Goal: Task Accomplishment & Management: Complete application form

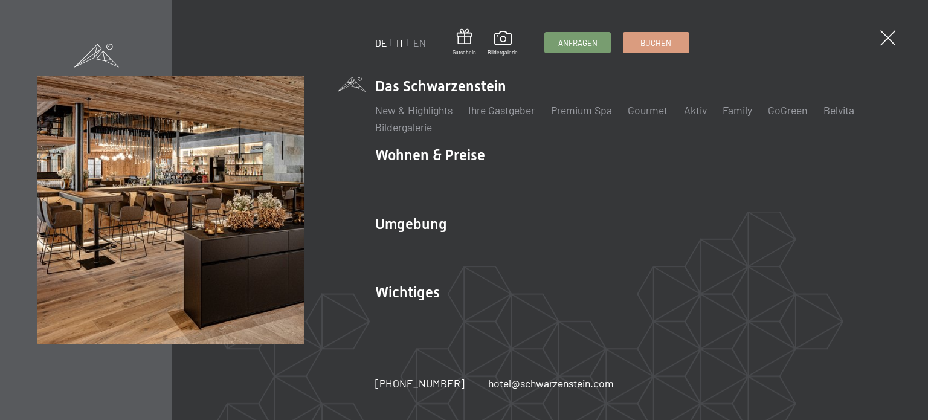
click at [400, 42] on link "IT" at bounding box center [400, 42] width 8 height 11
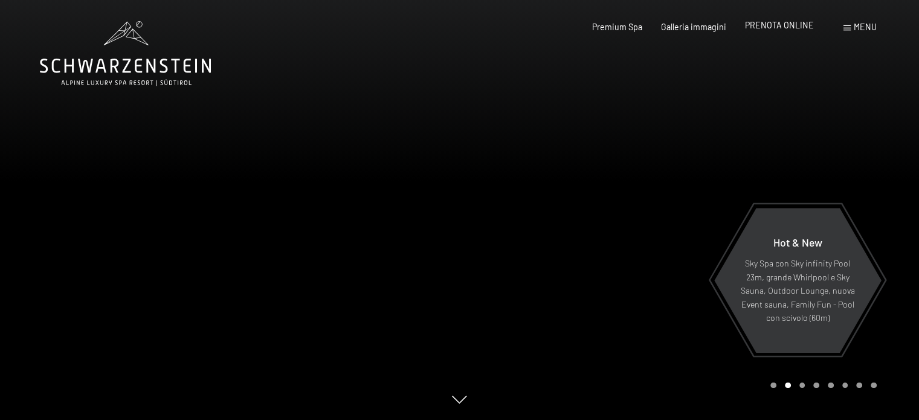
click at [792, 23] on span "PRENOTA ONLINE" at bounding box center [779, 25] width 69 height 10
click at [778, 24] on span "PRENOTA ONLINE" at bounding box center [779, 25] width 69 height 10
click at [775, 26] on span "PRENOTA ONLINE" at bounding box center [779, 25] width 69 height 10
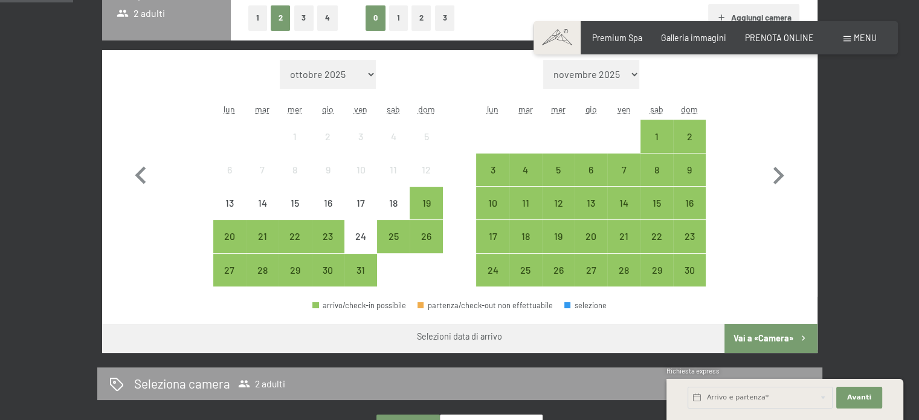
scroll to position [315, 0]
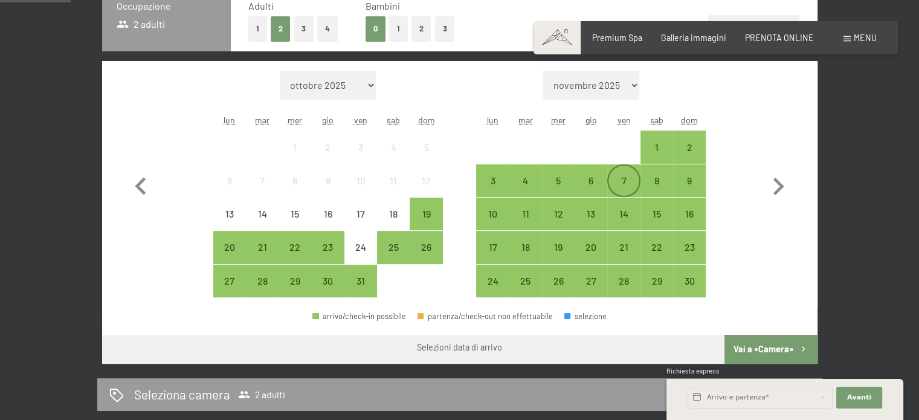
click at [623, 178] on div "7" at bounding box center [623, 191] width 30 height 30
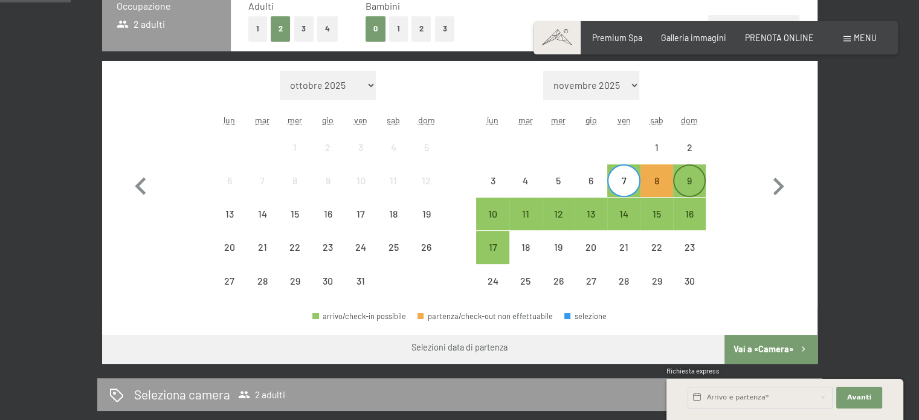
click at [694, 185] on div "9" at bounding box center [689, 191] width 30 height 30
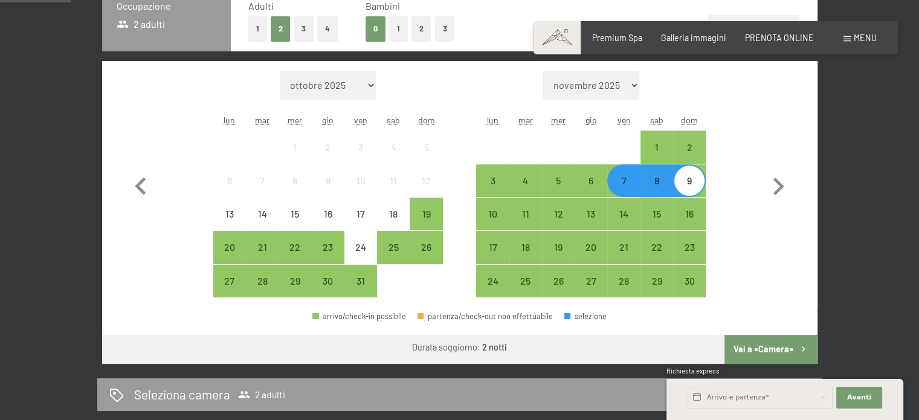
click at [747, 341] on button "Vai a «Camera»" at bounding box center [770, 349] width 92 height 29
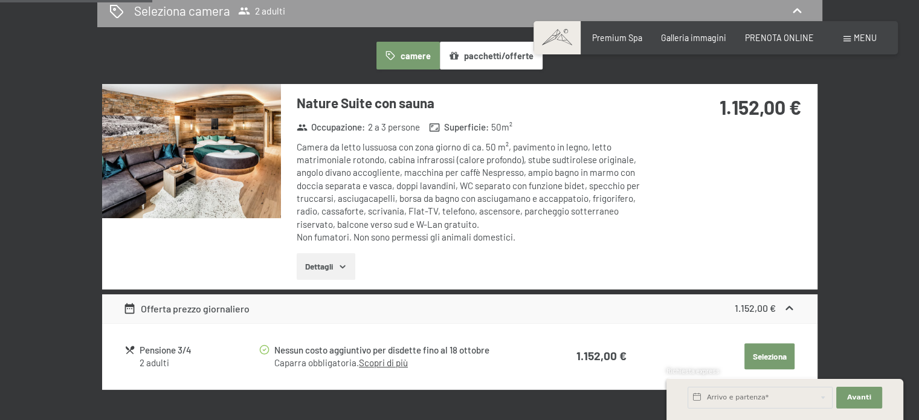
scroll to position [261, 0]
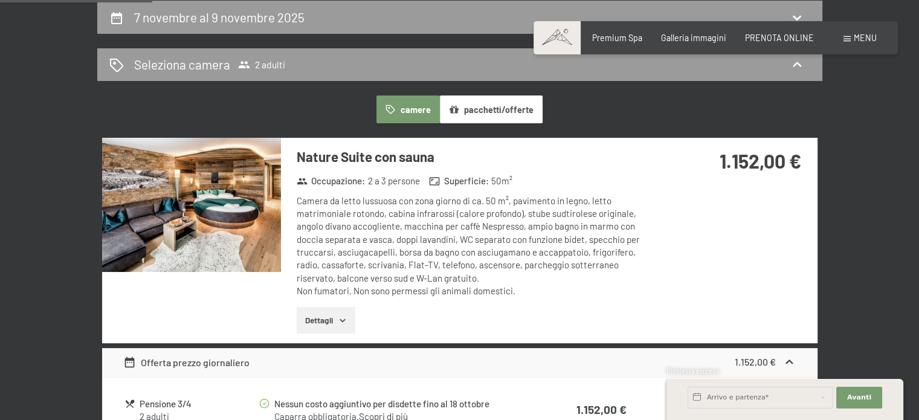
click at [503, 103] on button "pacchetti/offerte" at bounding box center [491, 109] width 103 height 28
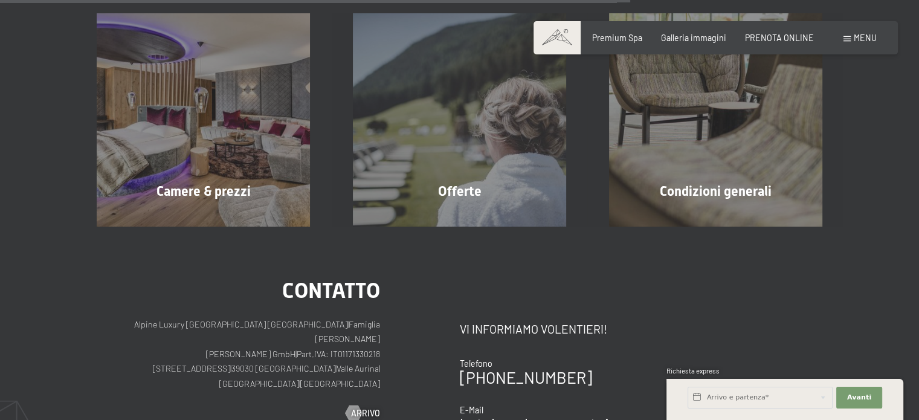
scroll to position [662, 0]
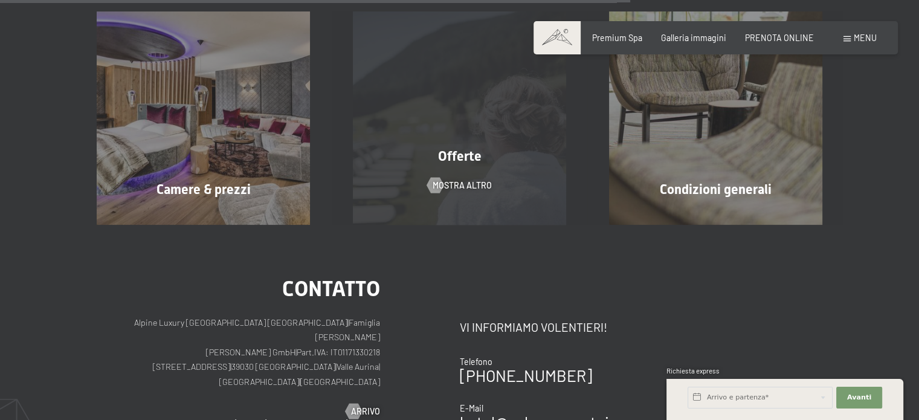
click at [513, 183] on div "Offerte mostra altro" at bounding box center [460, 117] width 256 height 213
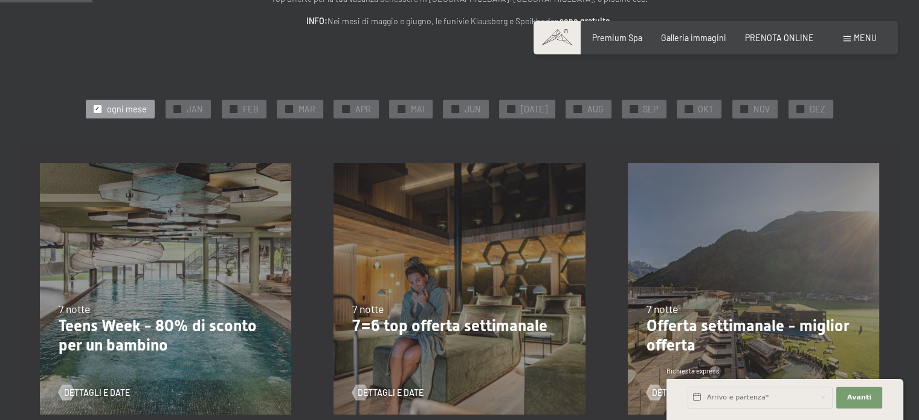
scroll to position [221, 0]
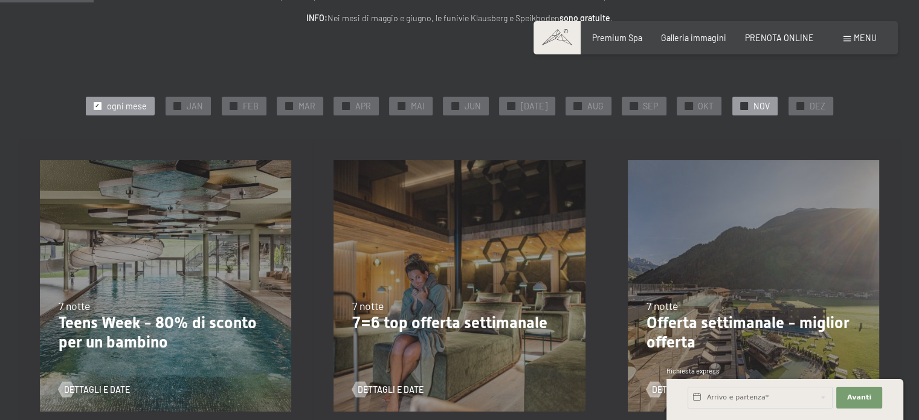
click at [753, 104] on span "NOV" at bounding box center [761, 106] width 16 height 12
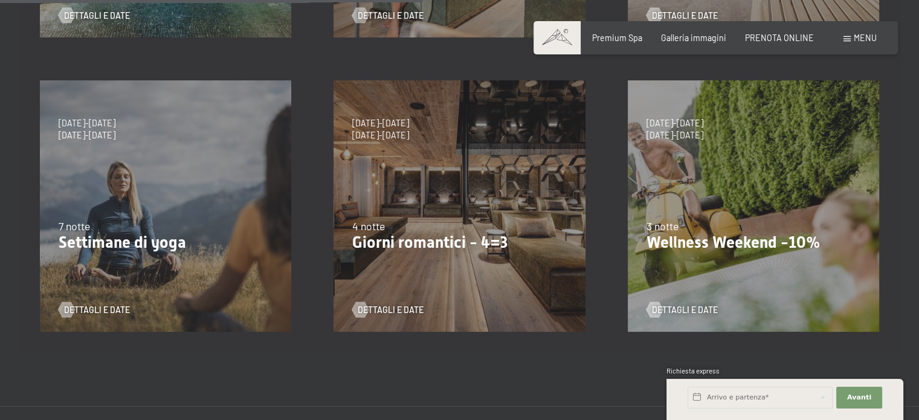
scroll to position [612, 0]
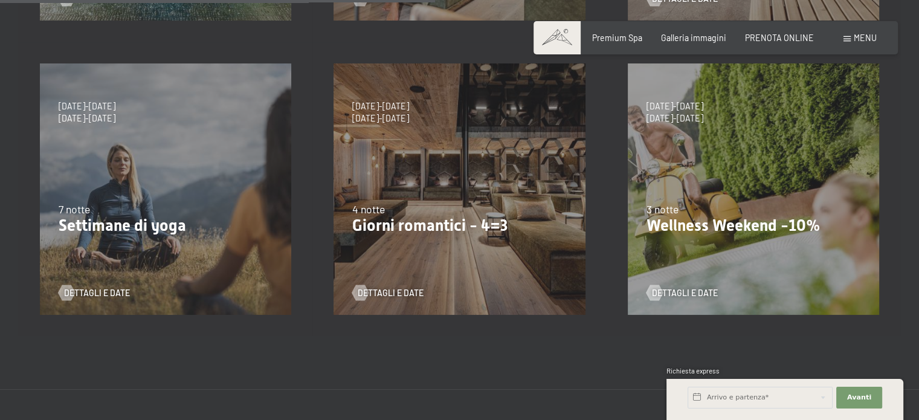
click at [534, 208] on div "4 notte" at bounding box center [459, 209] width 214 height 15
click at [397, 293] on span "Dettagli e Date" at bounding box center [403, 293] width 66 height 12
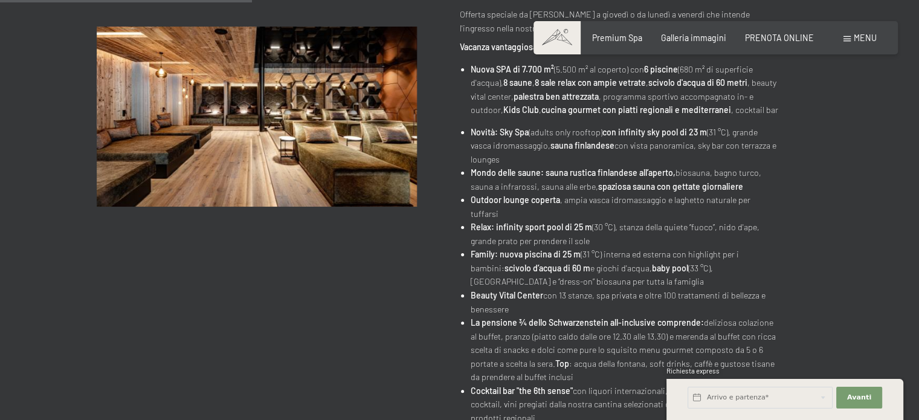
scroll to position [376, 0]
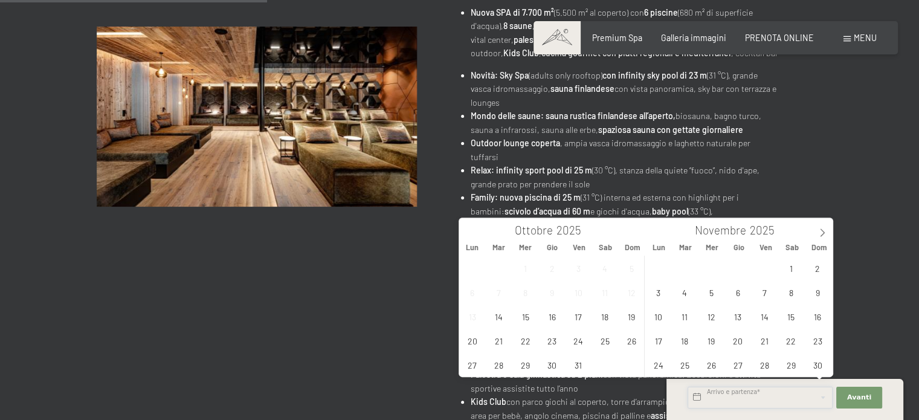
click at [731, 397] on input "text" at bounding box center [759, 397] width 145 height 22
click at [816, 292] on span "9" at bounding box center [818, 292] width 24 height 24
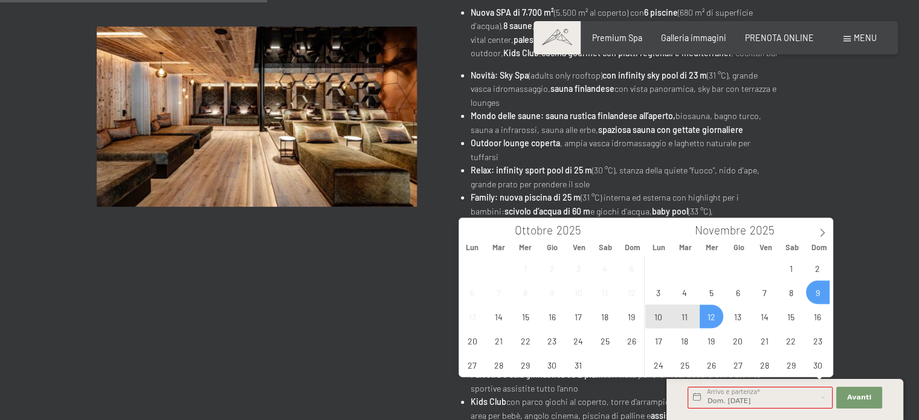
click at [710, 318] on span "12" at bounding box center [711, 316] width 24 height 24
type input "Dom. 09/11/2025 - Mer. 12/11/2025"
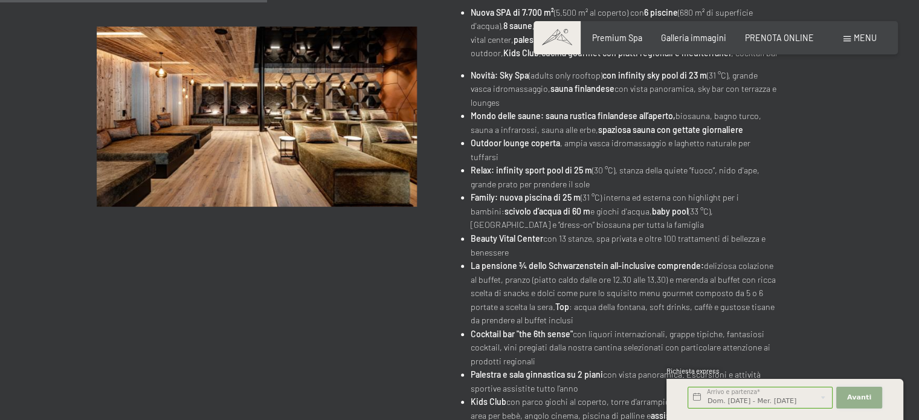
scroll to position [0, 0]
click at [862, 391] on button "Avanti Nascondere i campi dell'indirizzo" at bounding box center [859, 397] width 46 height 22
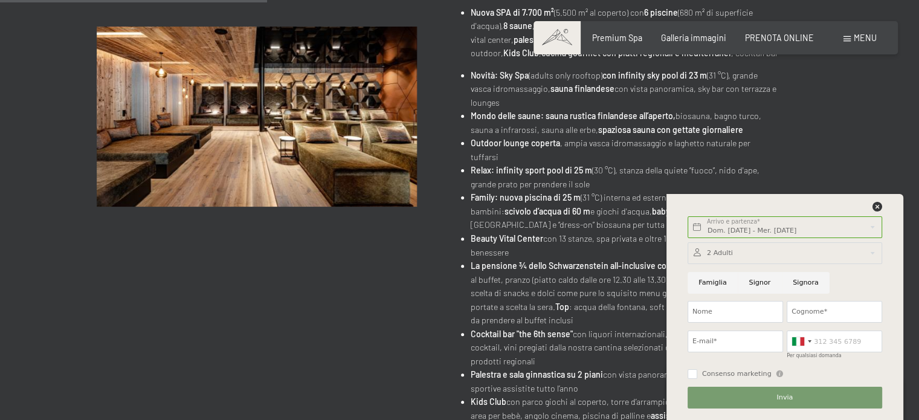
click at [804, 281] on input "Signora" at bounding box center [805, 283] width 48 height 22
radio input "true"
click at [873, 206] on icon at bounding box center [877, 207] width 10 height 10
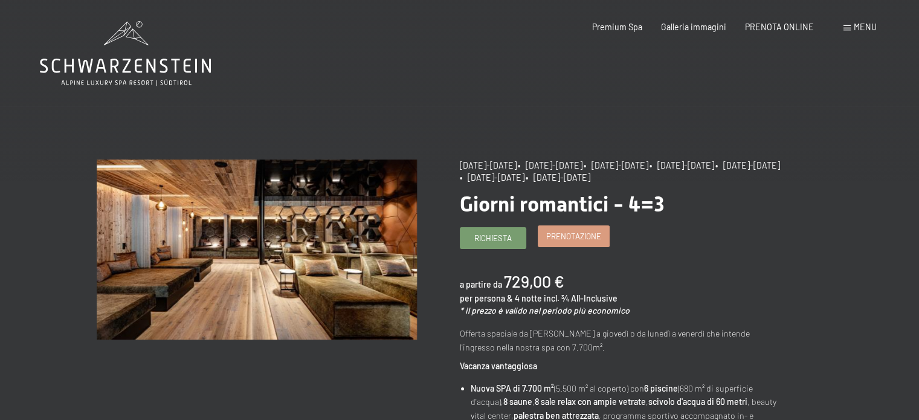
click at [572, 228] on link "Prenotazione" at bounding box center [573, 236] width 71 height 20
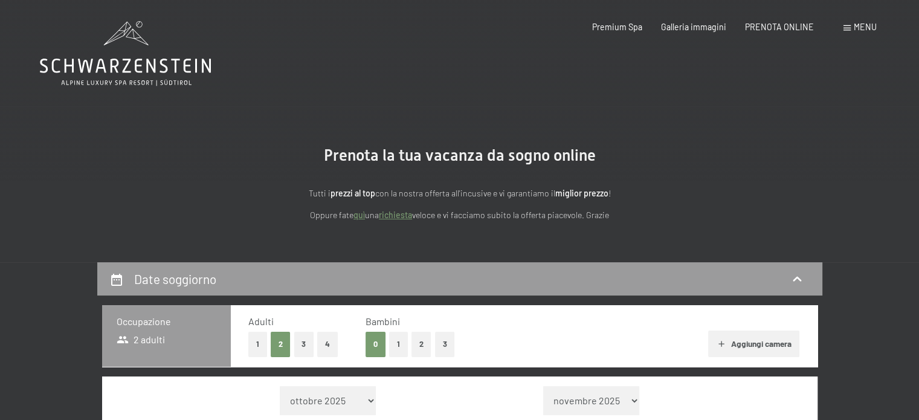
select select "2025-11-01"
select select "2025-12-01"
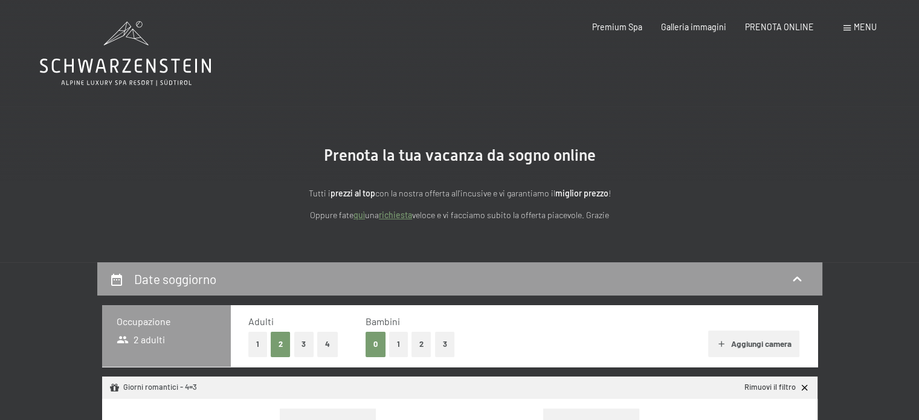
select select "2025-11-01"
select select "2025-12-01"
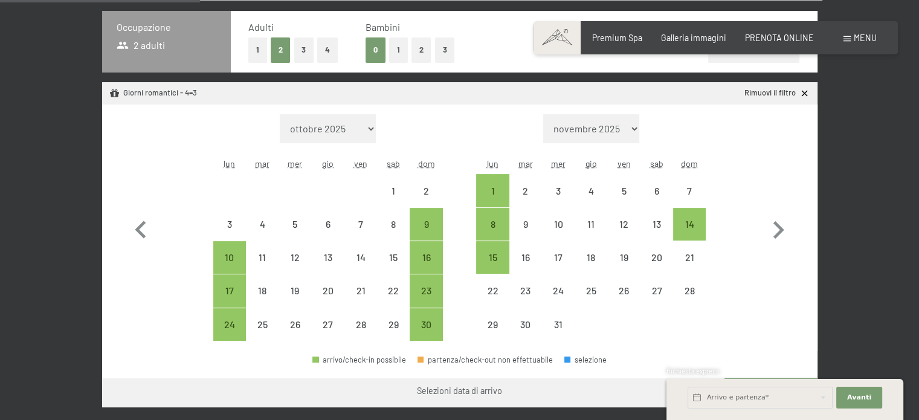
scroll to position [307, 0]
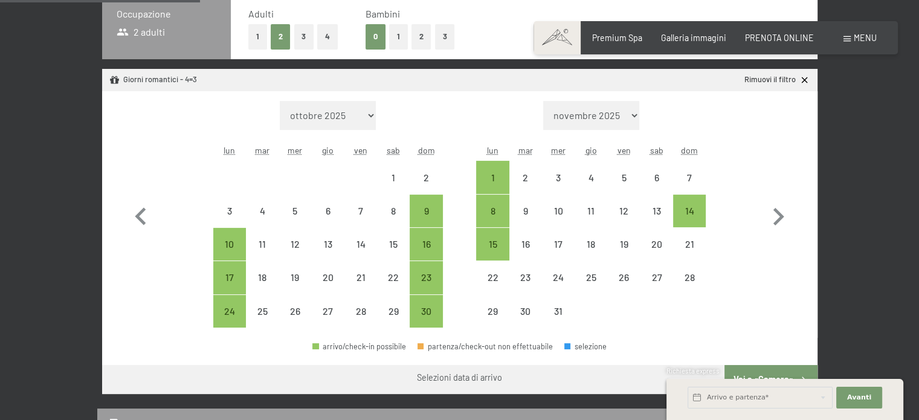
click at [918, 149] on div "Date soggiorno Occupazione 2 adulti Adulti 1 2 3 4 Bambini 0 1 2 3 Aggiungi cam…" at bounding box center [459, 377] width 919 height 845
click at [435, 203] on div "9" at bounding box center [426, 211] width 30 height 30
select select "2025-11-01"
select select "2025-12-01"
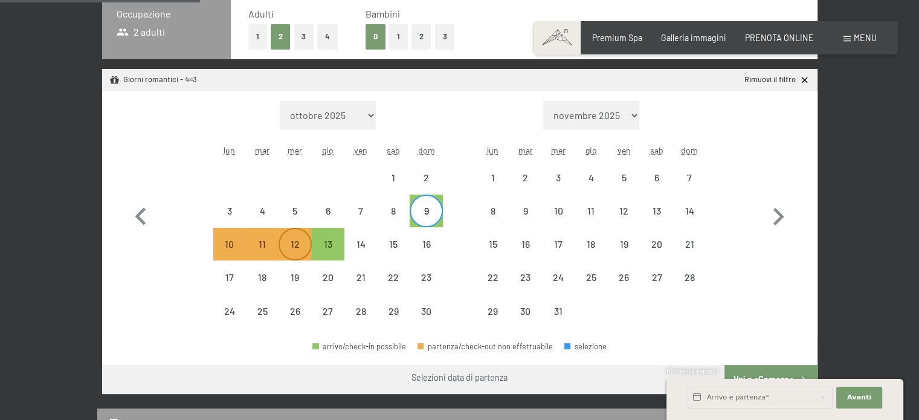
click at [294, 237] on div "12" at bounding box center [295, 244] width 30 height 30
select select "2025-11-01"
select select "2025-12-01"
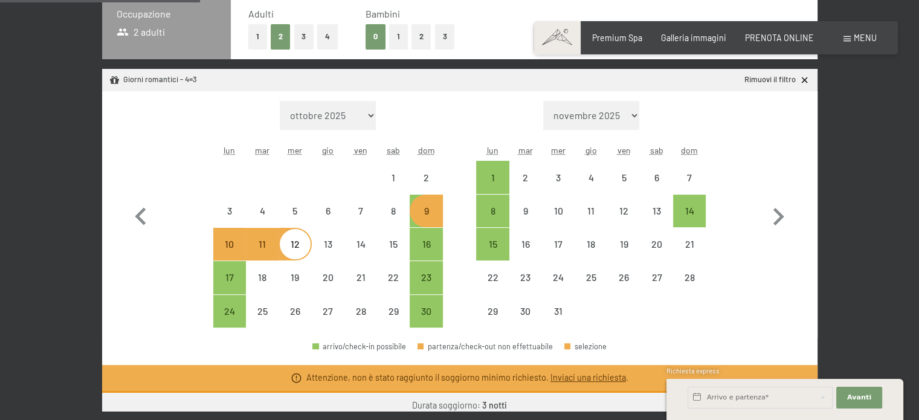
select select "2025-11-01"
select select "2025-12-01"
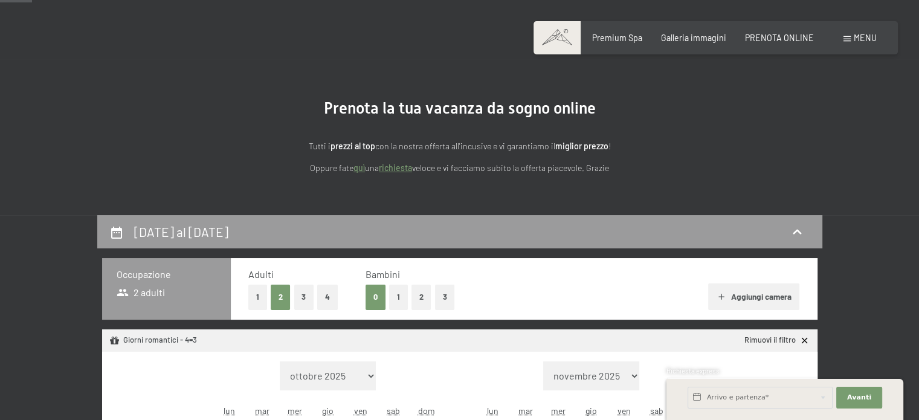
scroll to position [45, 0]
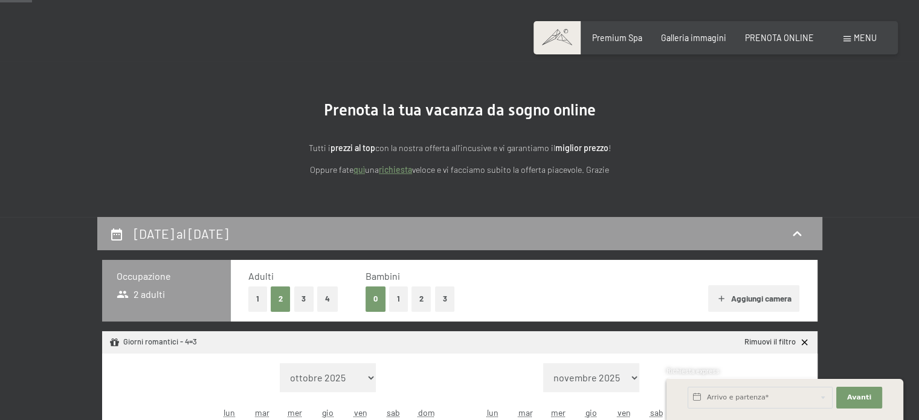
drag, startPoint x: 907, startPoint y: 84, endPoint x: 926, endPoint y: 184, distance: 102.0
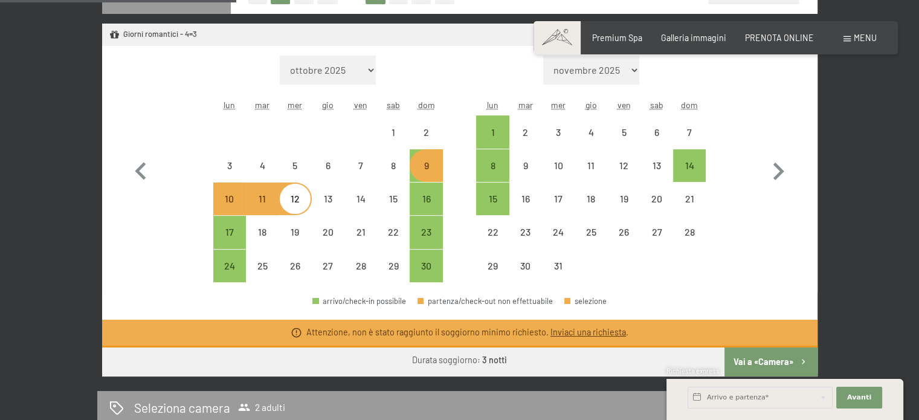
scroll to position [357, 0]
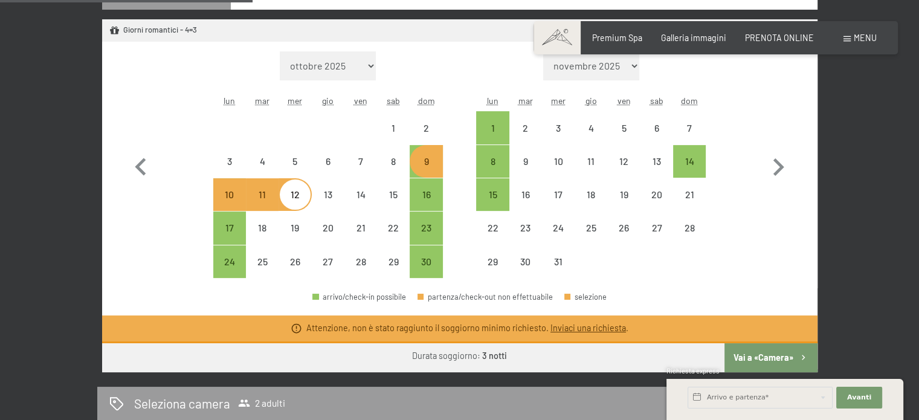
click at [424, 160] on div "9" at bounding box center [426, 171] width 30 height 30
select select "2025-11-01"
select select "2025-12-01"
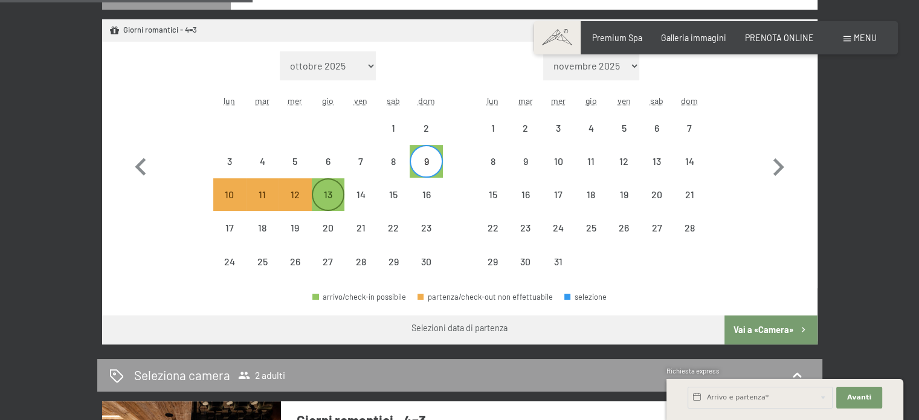
click at [325, 190] on div "13" at bounding box center [328, 205] width 30 height 30
select select "2025-11-01"
select select "2025-12-01"
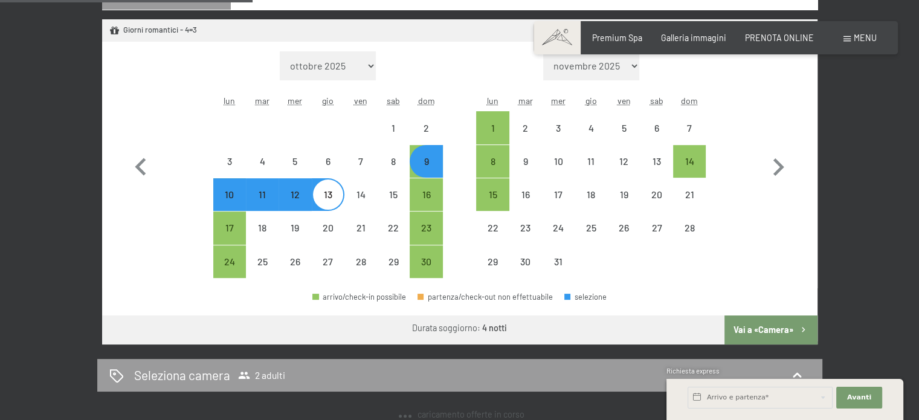
select select "2025-11-01"
select select "2025-12-01"
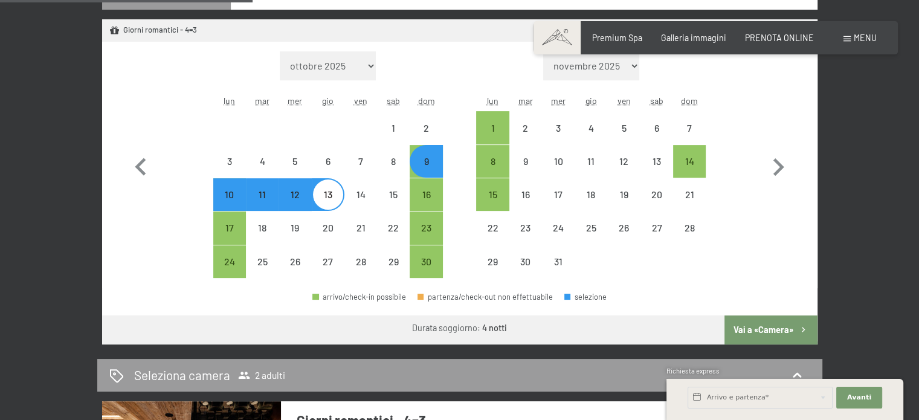
click at [749, 327] on button "Vai a «Camera»" at bounding box center [770, 329] width 92 height 29
select select "2025-11-01"
select select "2025-12-01"
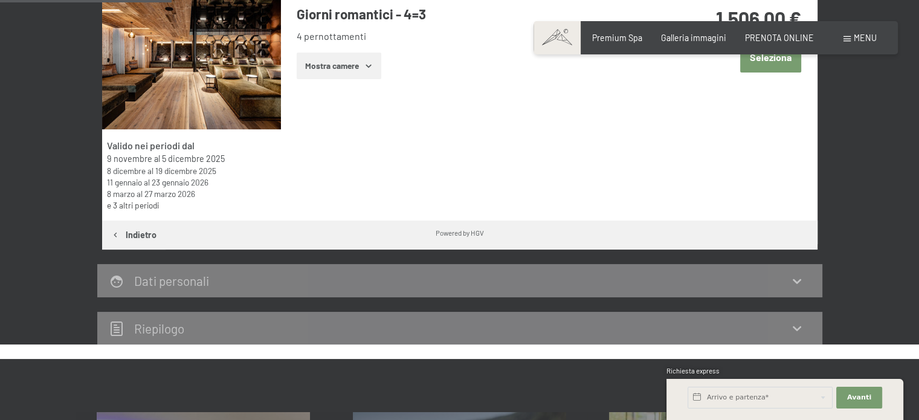
scroll to position [261, 0]
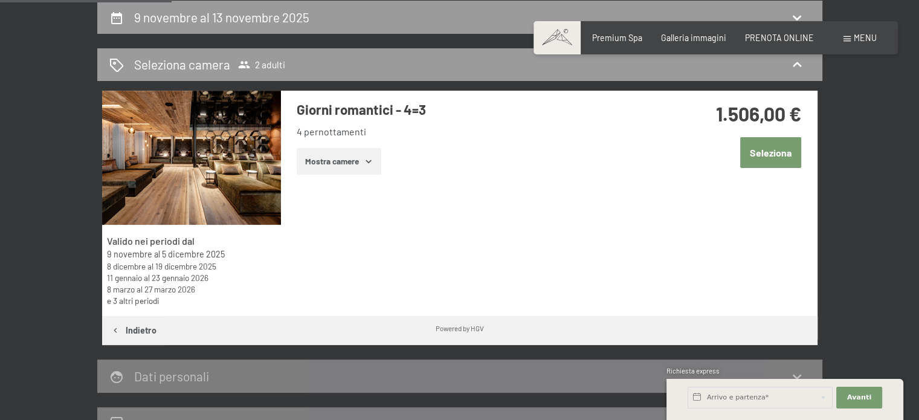
click at [781, 148] on button "Seleziona" at bounding box center [770, 152] width 61 height 31
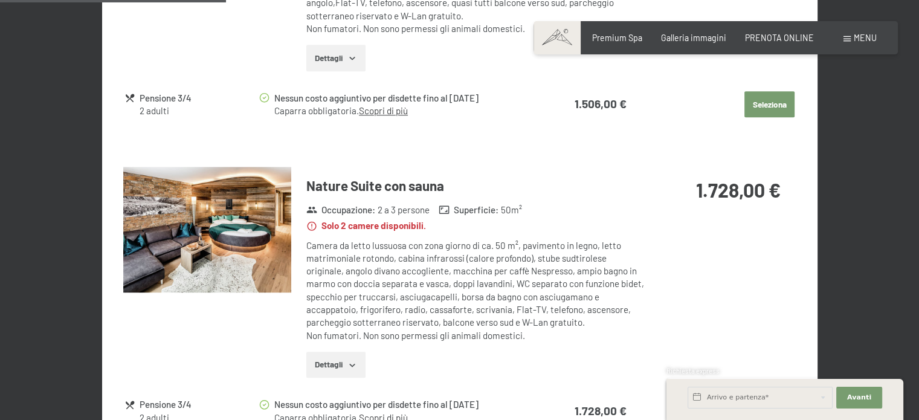
scroll to position [549, 0]
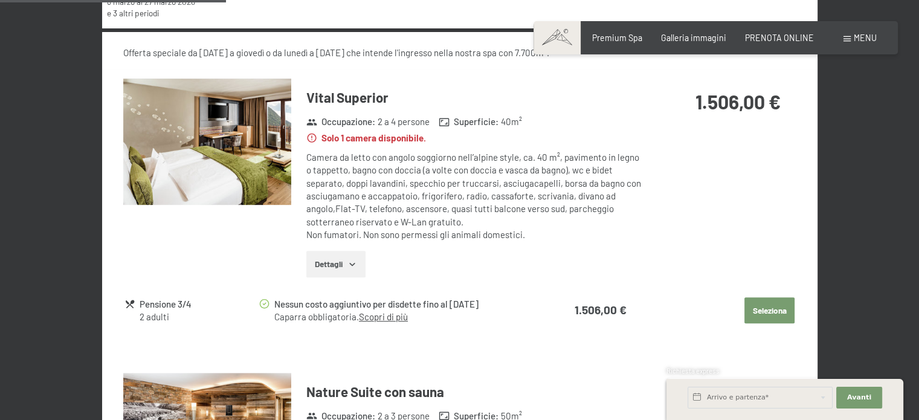
drag, startPoint x: 877, startPoint y: 128, endPoint x: 903, endPoint y: 103, distance: 36.3
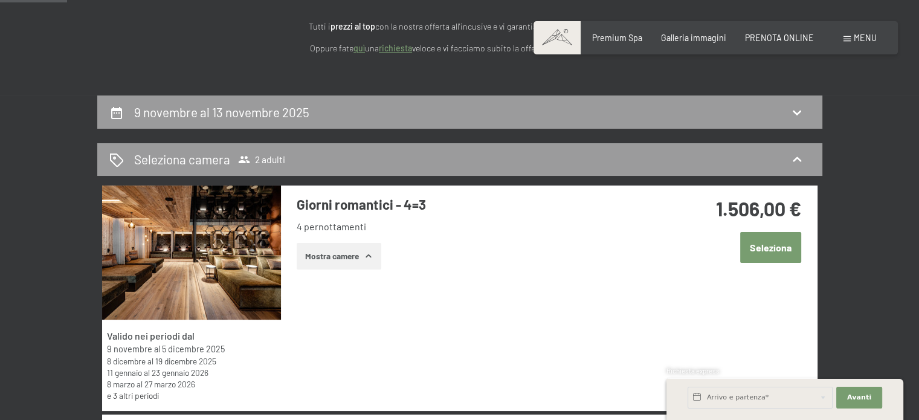
scroll to position [163, 0]
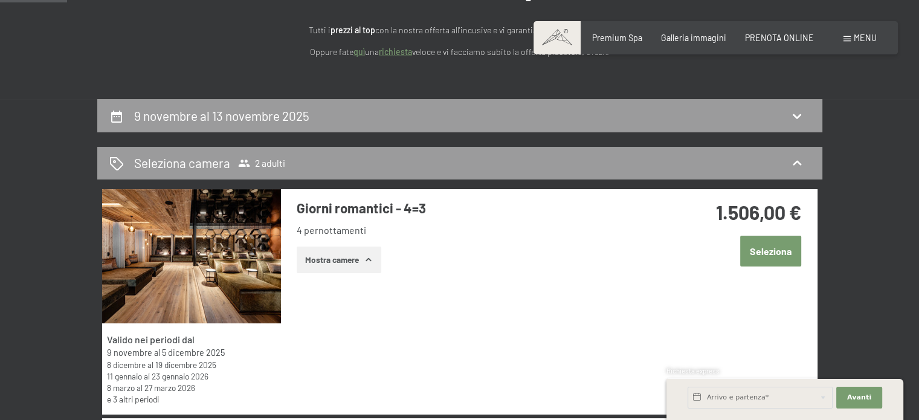
click at [358, 263] on button "Mostra camere" at bounding box center [339, 259] width 85 height 27
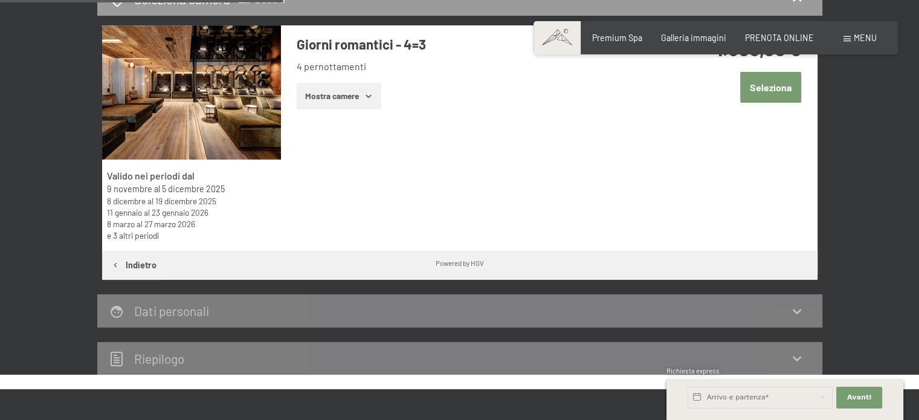
scroll to position [287, 0]
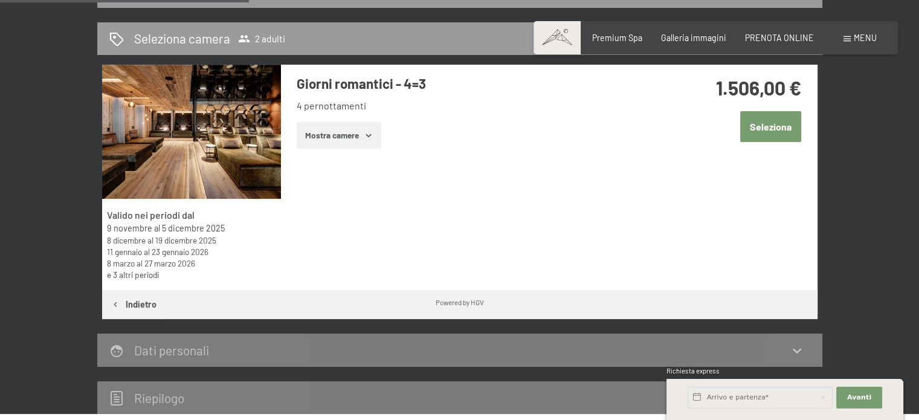
click at [349, 144] on button "Mostra camere" at bounding box center [339, 135] width 85 height 27
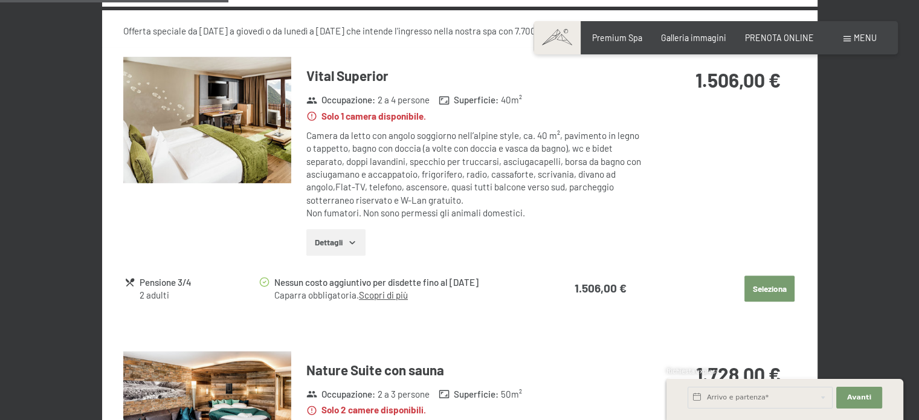
scroll to position [568, 0]
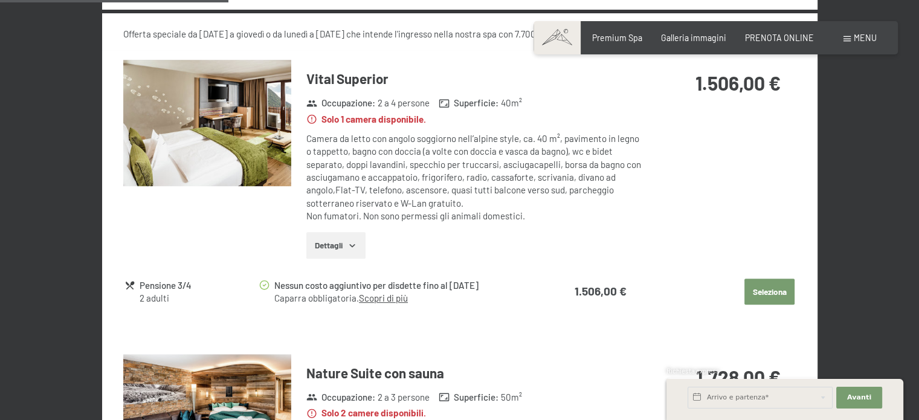
click at [773, 295] on button "Seleziona" at bounding box center [769, 291] width 50 height 27
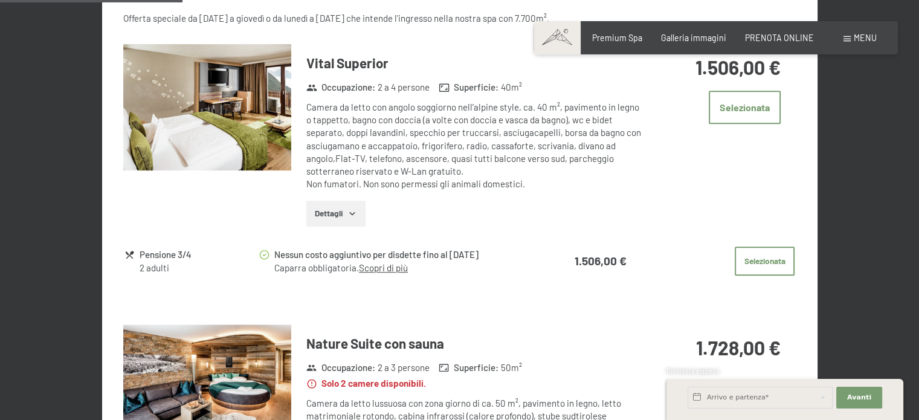
scroll to position [588, 0]
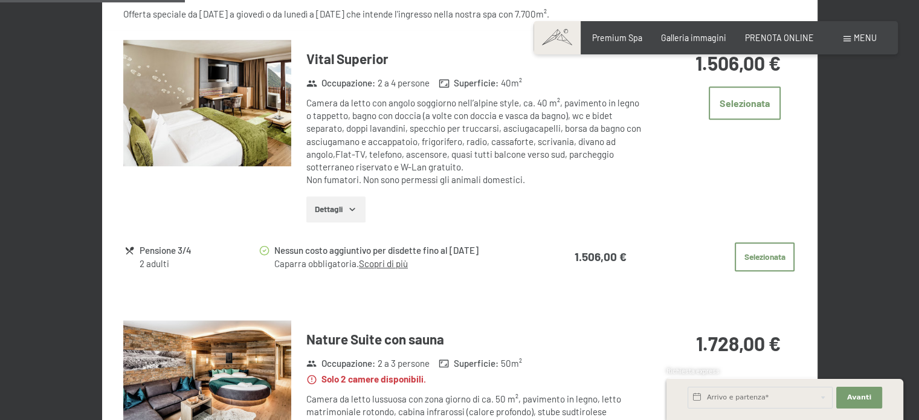
click at [380, 262] on link "Scopri di più" at bounding box center [383, 263] width 49 height 11
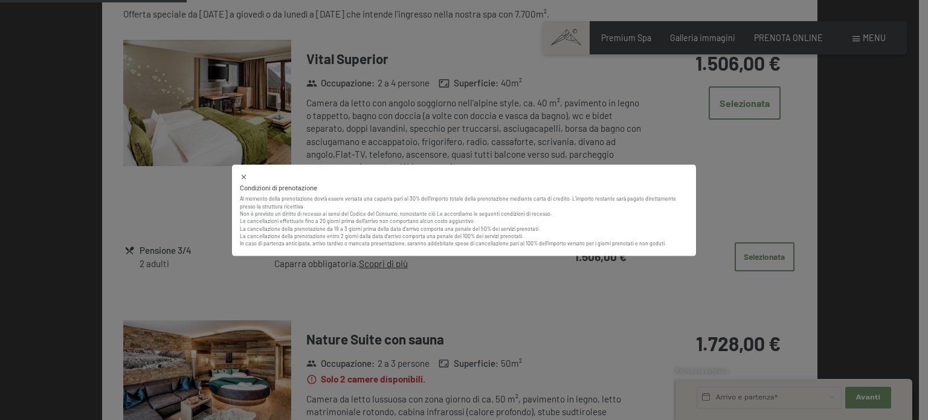
click at [380, 262] on div "Condizioni di prenotazione Al momento della prenotazione dovrà essere versata u…" at bounding box center [464, 210] width 928 height 420
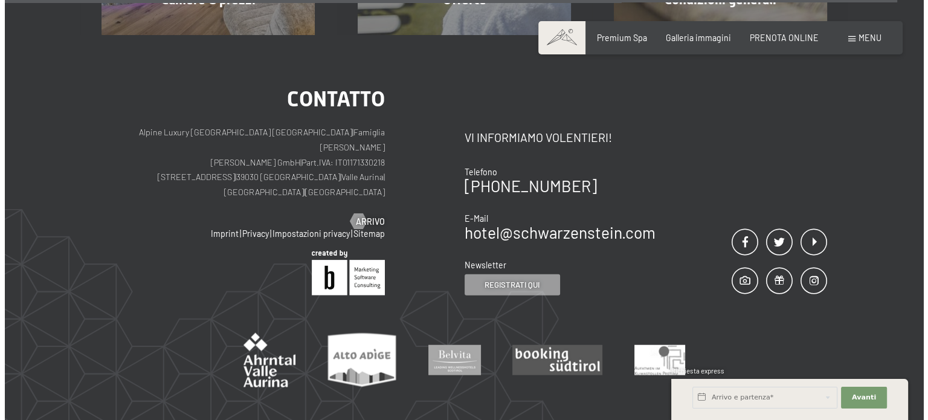
scroll to position [2792, 0]
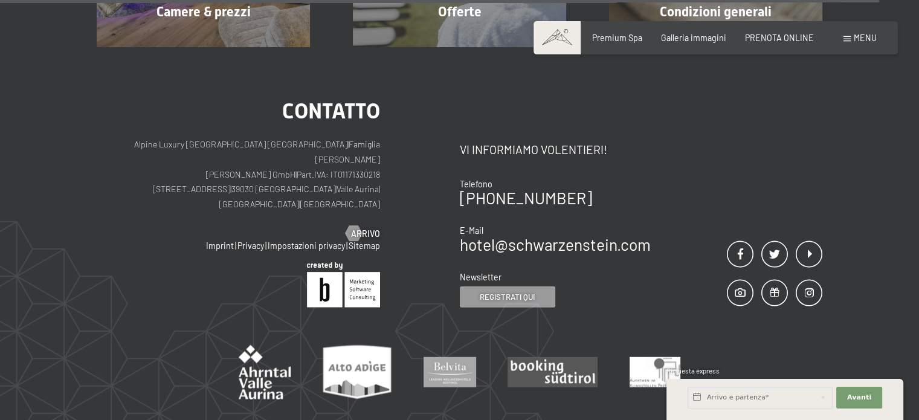
click at [855, 36] on span "Menu" at bounding box center [864, 38] width 23 height 10
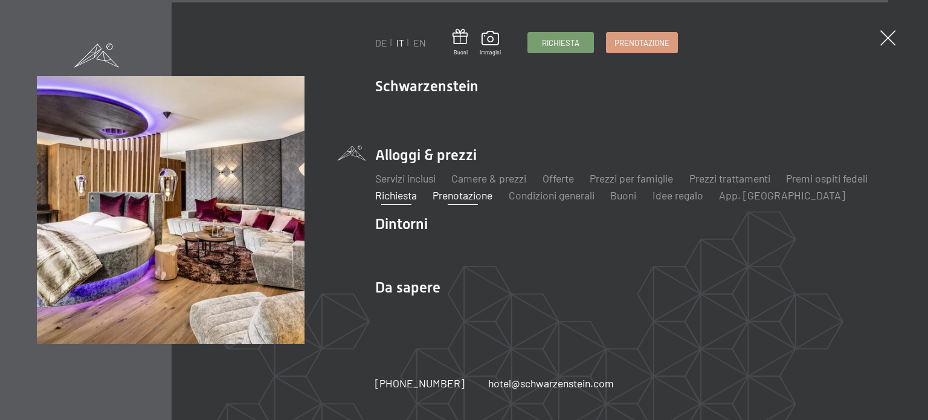
click at [417, 198] on link "Richiesta" at bounding box center [396, 194] width 42 height 13
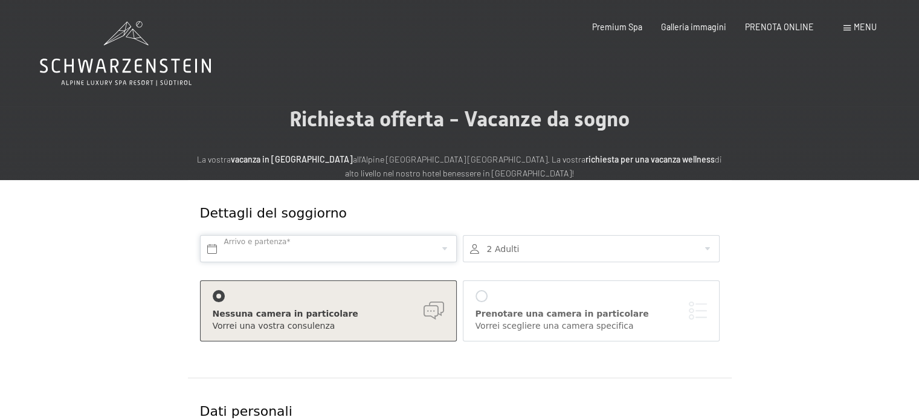
click at [326, 260] on input "text" at bounding box center [328, 248] width 257 height 27
click at [329, 248] on input "text" at bounding box center [328, 248] width 257 height 27
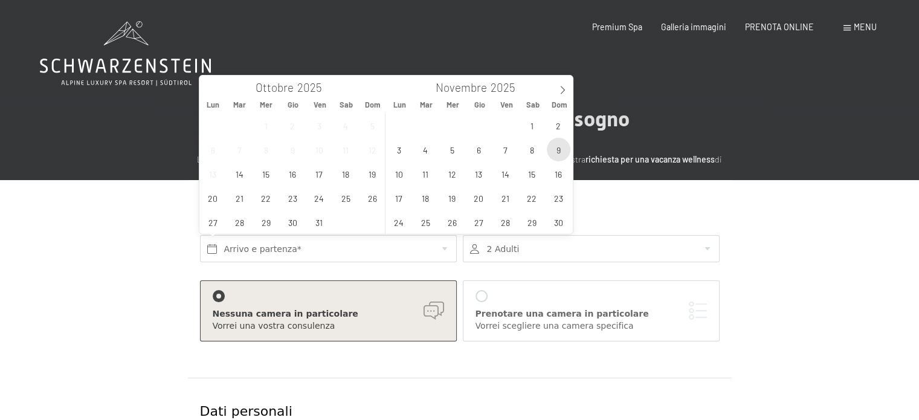
click at [558, 148] on span "9" at bounding box center [559, 150] width 24 height 24
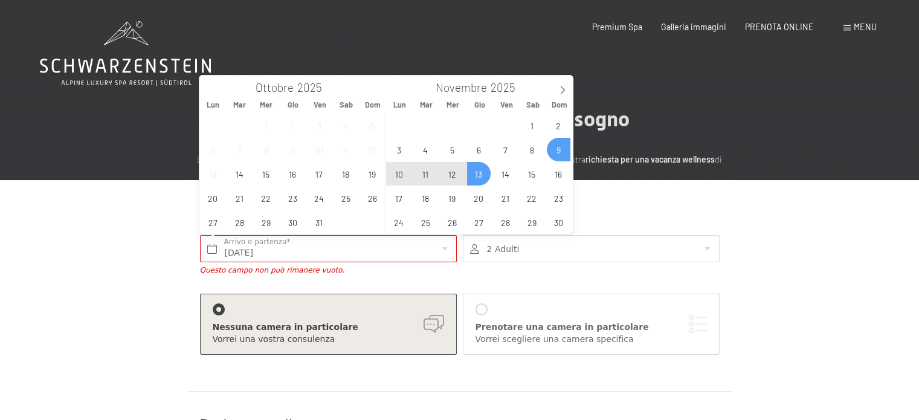
click at [481, 182] on span "13" at bounding box center [479, 174] width 24 height 24
type input "Dom. 09/11/2025 - Gio. 13/11/2025"
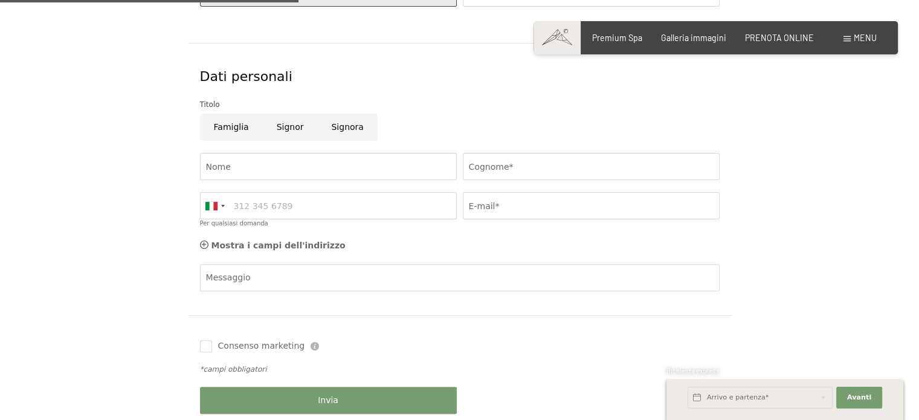
scroll to position [350, 0]
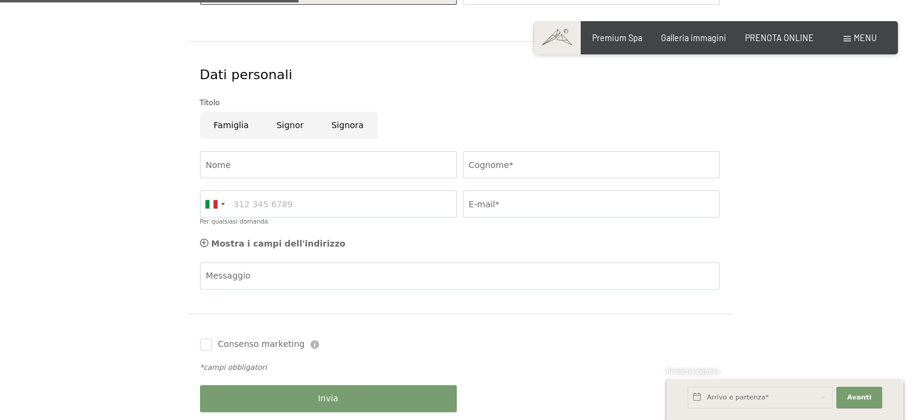
click at [338, 128] on input "Signora" at bounding box center [347, 125] width 60 height 27
radio input "true"
click at [338, 151] on input "Nome" at bounding box center [328, 164] width 257 height 27
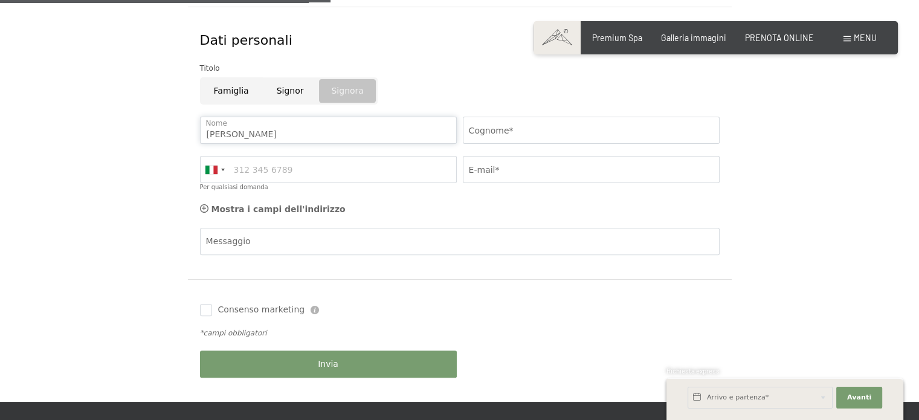
scroll to position [387, 0]
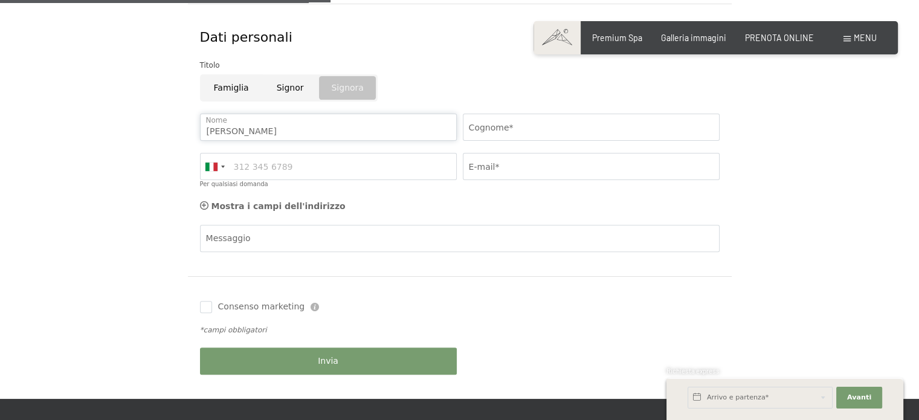
type input "Valentina"
click at [533, 130] on input "Cognome*" at bounding box center [591, 127] width 257 height 27
type input "Pellegrini"
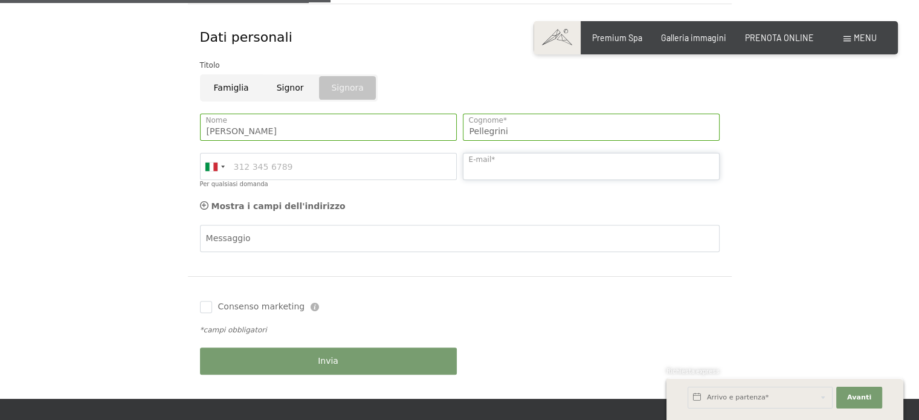
click at [525, 173] on input "E-mail*" at bounding box center [591, 166] width 257 height 27
type input "valentina.pellegrini.94@gmail.com"
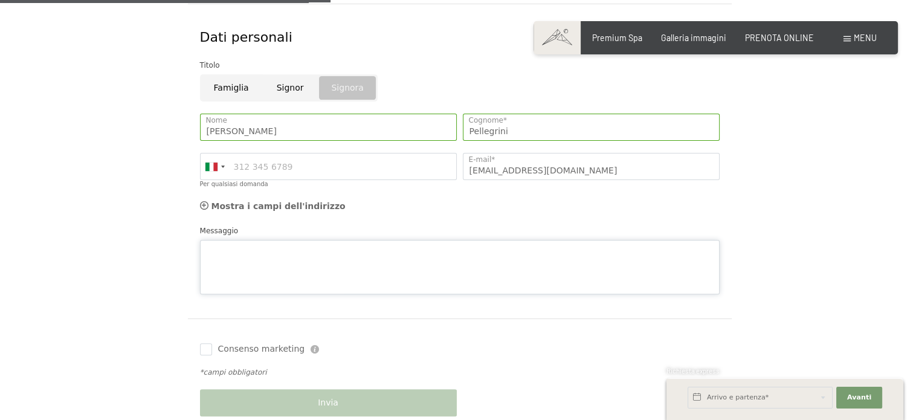
click at [352, 237] on div "Messaggio" at bounding box center [459, 259] width 519 height 69
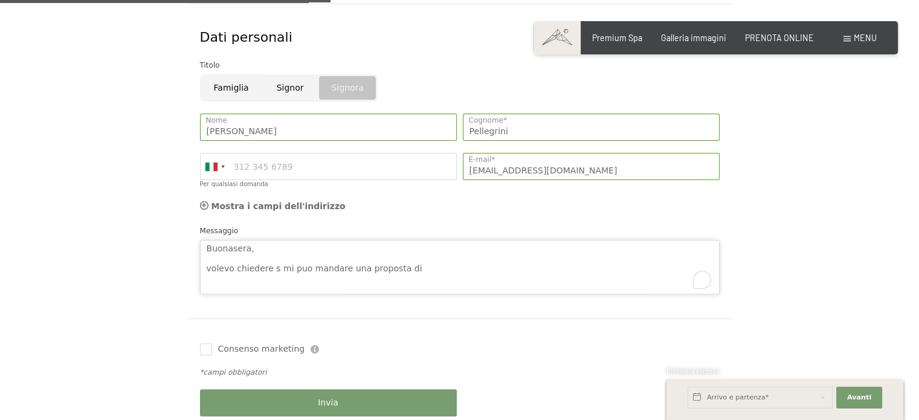
click at [273, 270] on textarea "Buonasera, volevo chiedere s mi puo mandare una proposta di" at bounding box center [459, 267] width 519 height 54
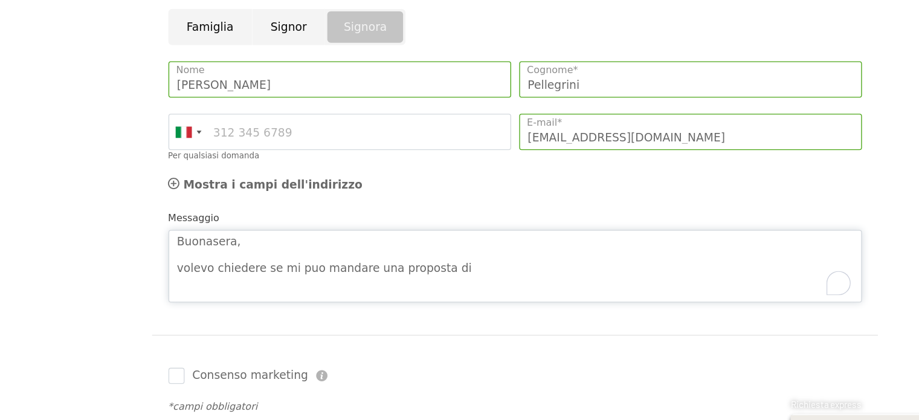
click at [436, 275] on textarea "Buonasera, volevo chiedere se mi puo mandare una proposta di" at bounding box center [459, 267] width 519 height 54
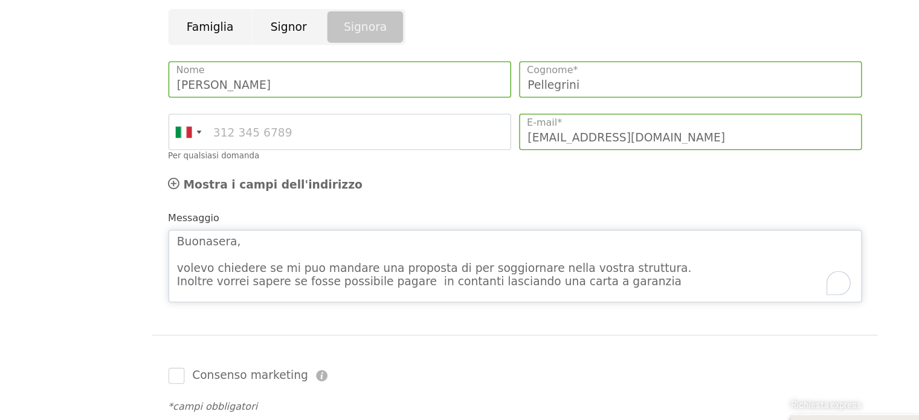
click at [496, 276] on textarea "Buonasera, volevo chiedere se mi puo mandare una proposta di per soggiornare ne…" at bounding box center [459, 267] width 519 height 54
click at [409, 271] on textarea "Buonasera, volevo chiedere se mi puo mandare una proposta di per soggiornare ne…" at bounding box center [459, 267] width 519 height 54
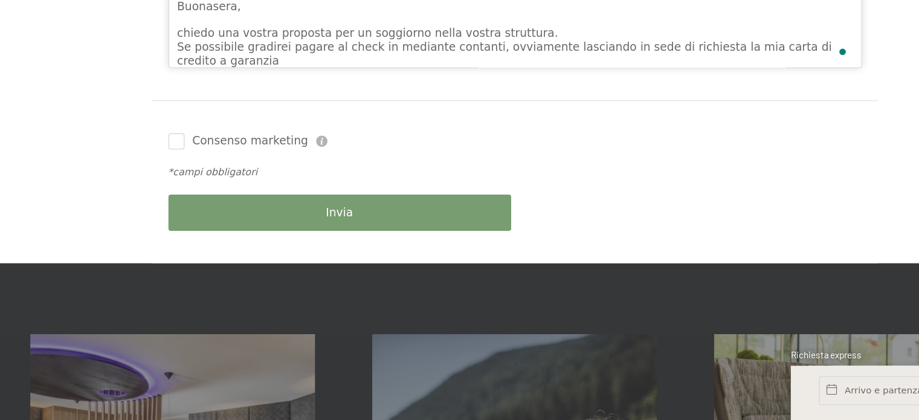
scroll to position [525, 0]
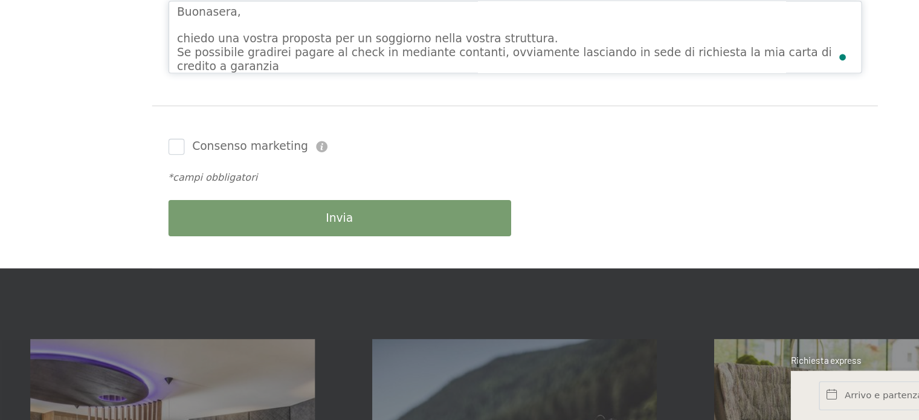
type textarea "Buonasera, chiedo una vostra proposta per un soggiorno nella vostra struttura. …"
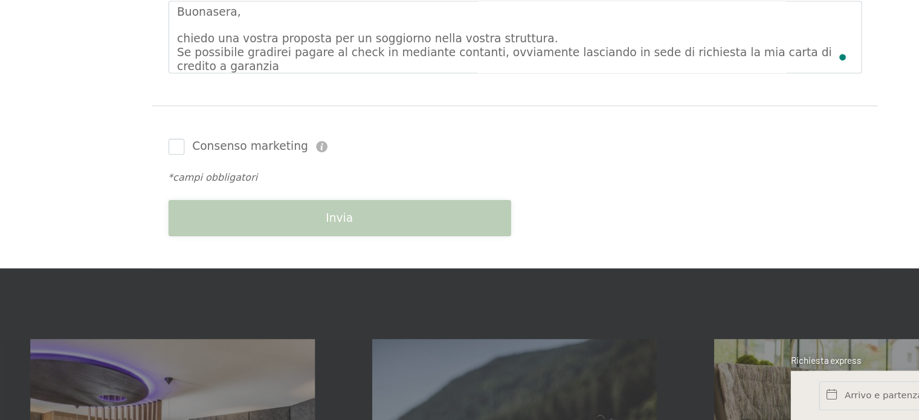
click at [447, 271] on div "Invia" at bounding box center [328, 264] width 263 height 39
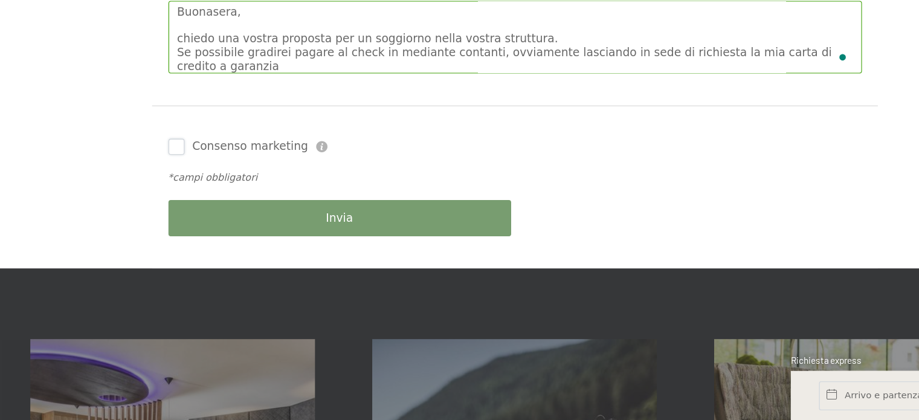
click at [209, 212] on input "Consenso marketing" at bounding box center [206, 211] width 12 height 12
checkbox input "true"
click at [260, 249] on div "Invia" at bounding box center [328, 264] width 263 height 39
click at [260, 258] on button "Invia" at bounding box center [328, 264] width 257 height 27
